Goal: Register for event/course

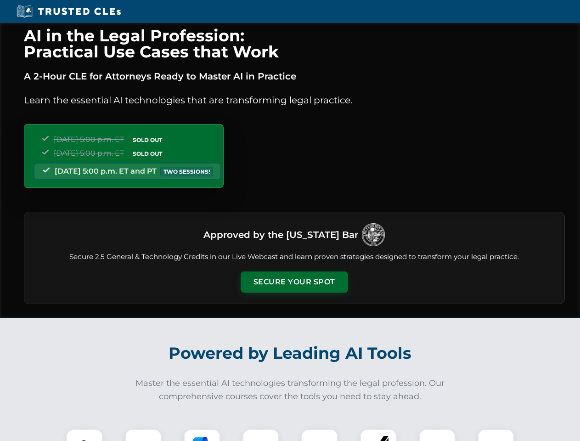
click at [294, 282] on button "Secure Your Spot" at bounding box center [294, 281] width 107 height 21
click at [84, 435] on img at bounding box center [84, 447] width 27 height 27
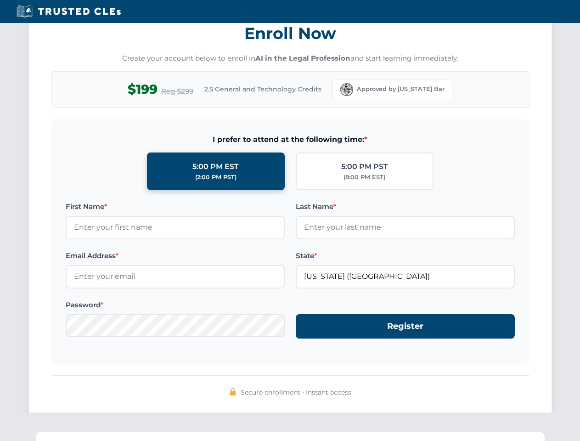
scroll to position [901, 0]
